Goal: Task Accomplishment & Management: Manage account settings

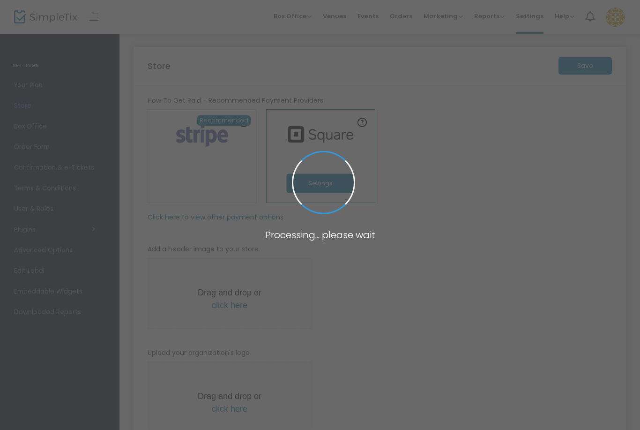
type input "[URL]"
radio input "true"
radio input "false"
radio input "true"
type input "Dollops and Drizzles"
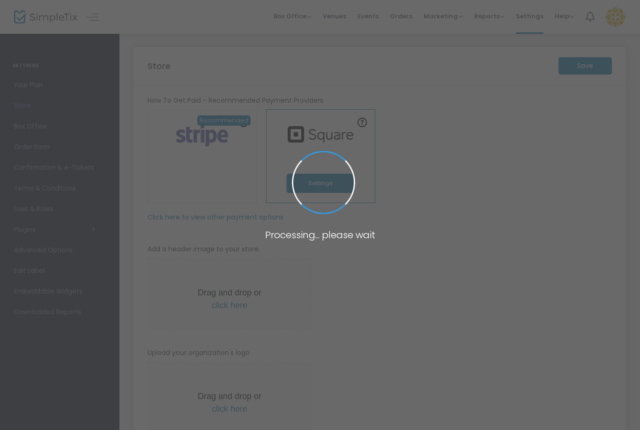
type input "0423547770"
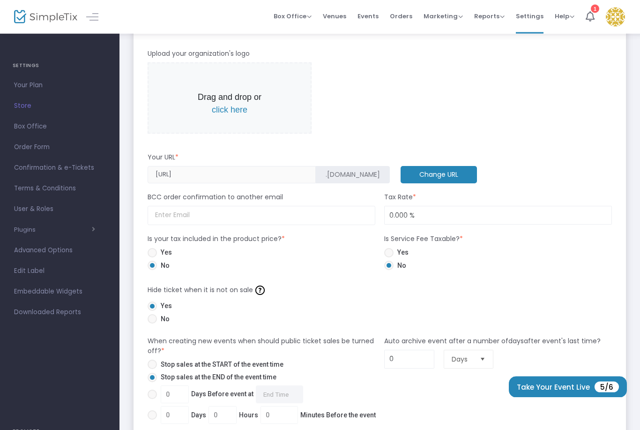
scroll to position [299, 0]
click at [412, 213] on input "0.000 %" at bounding box center [498, 215] width 227 height 18
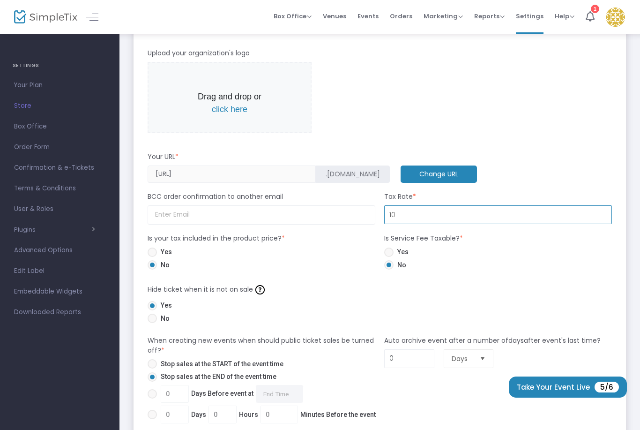
click at [600, 279] on form "How To Get Paid - Recommended Payment Providers Online Orders Transaction cost …" at bounding box center [380, 304] width 464 height 1017
type input "10.000 %"
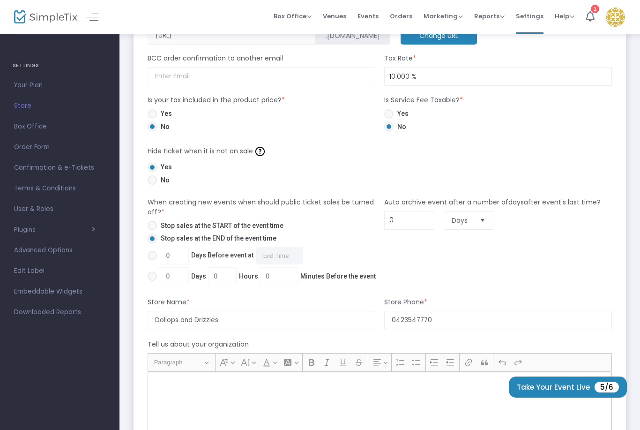
scroll to position [440, 0]
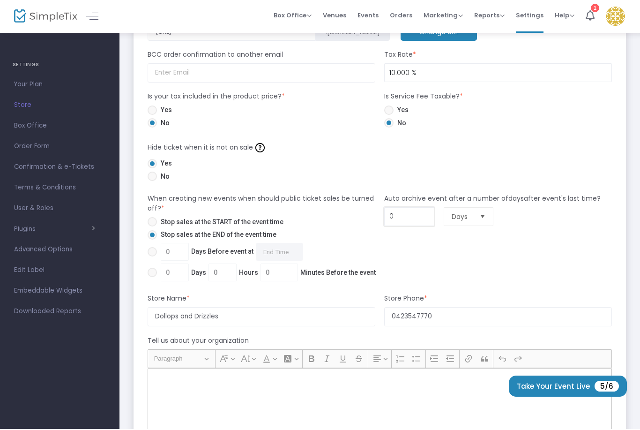
click at [416, 217] on input "0" at bounding box center [409, 218] width 49 height 18
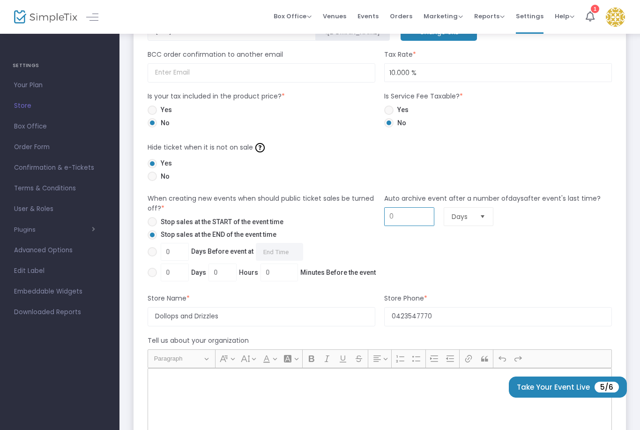
click at [548, 221] on div "0 Days" at bounding box center [498, 216] width 237 height 19
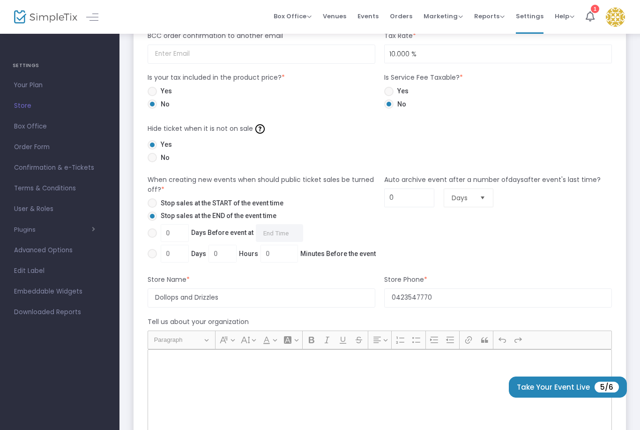
scroll to position [449, 0]
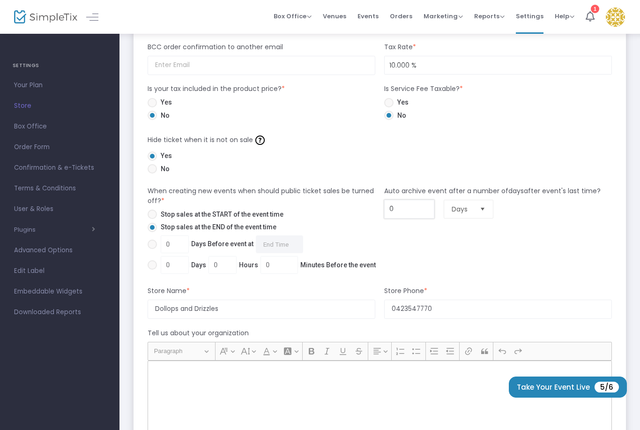
click at [418, 209] on input "0" at bounding box center [409, 209] width 49 height 18
type input "60"
click at [627, 219] on div "Store Save How To Get Paid - Recommended Payment Providers Online Orders Transa…" at bounding box center [379, 145] width 521 height 1123
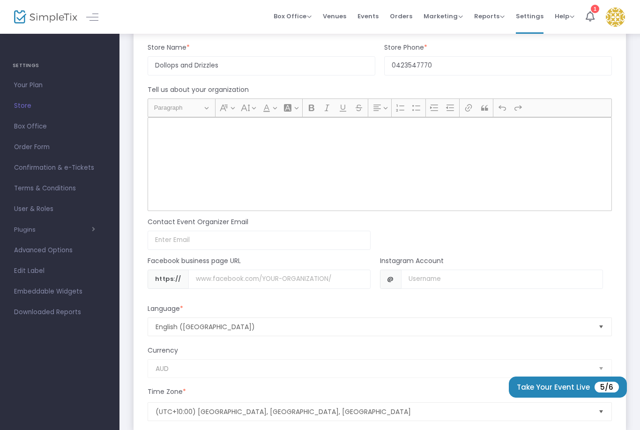
scroll to position [688, 0]
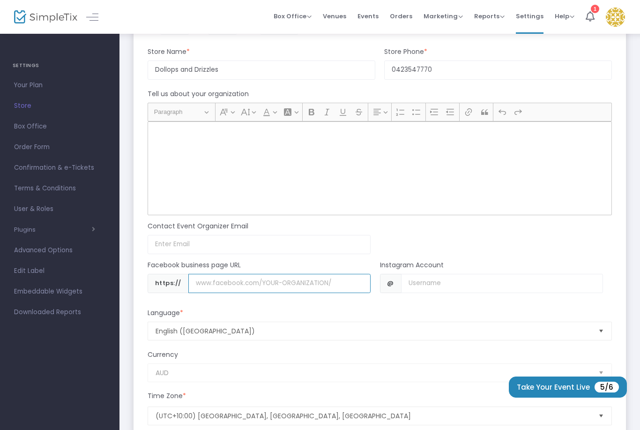
click at [327, 289] on input "Username" at bounding box center [279, 283] width 182 height 19
type input "W"
type input "]"
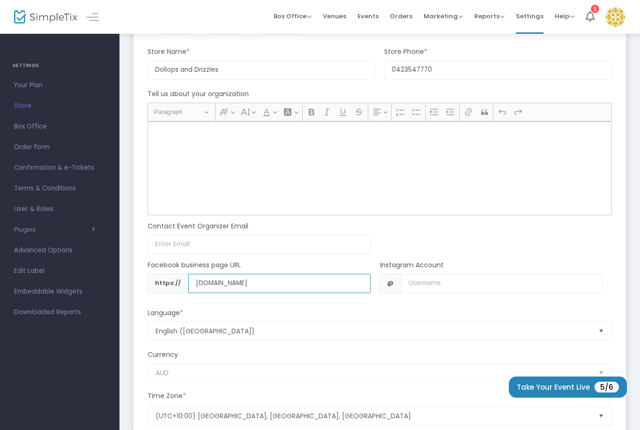
type input "[DOMAIN_NAME]"
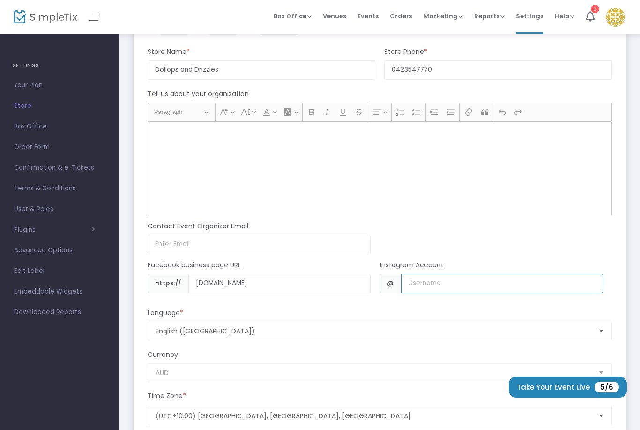
click at [499, 293] on input "Username" at bounding box center [502, 283] width 202 height 19
type input "dollopsanddrizzles"
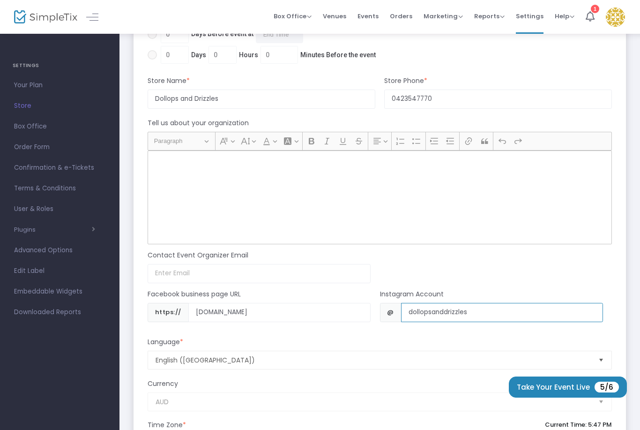
scroll to position [651, 0]
